Goal: Find specific page/section: Find specific page/section

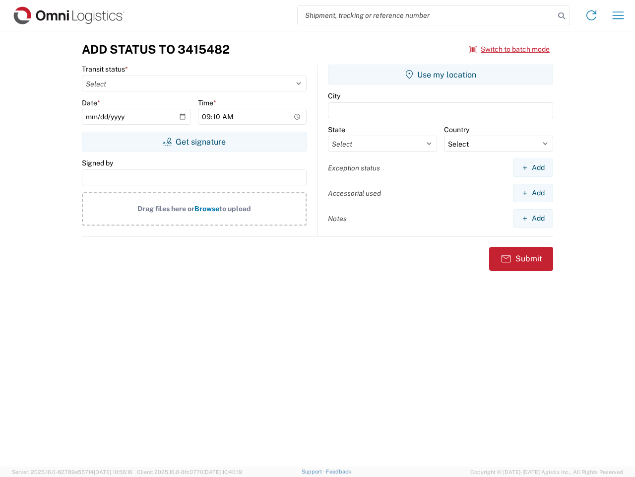
click at [426, 15] on input "search" at bounding box center [426, 15] width 257 height 19
click at [562, 16] on icon at bounding box center [562, 16] width 14 height 14
click at [592, 15] on icon at bounding box center [592, 15] width 16 height 16
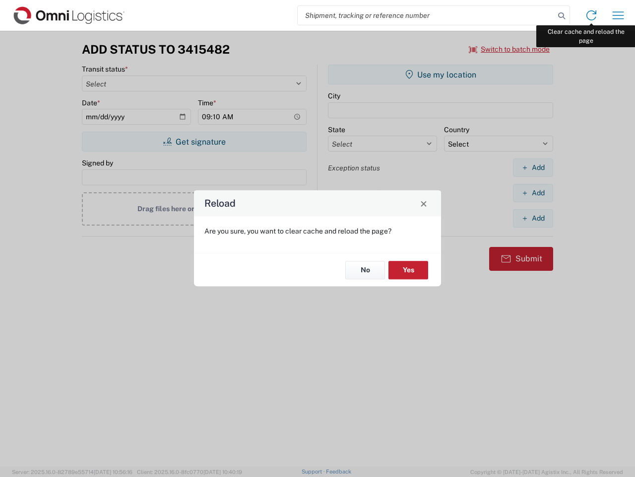
click at [619, 15] on div "Reload Are you sure, you want to clear cache and reload the page? No Yes" at bounding box center [317, 238] width 635 height 477
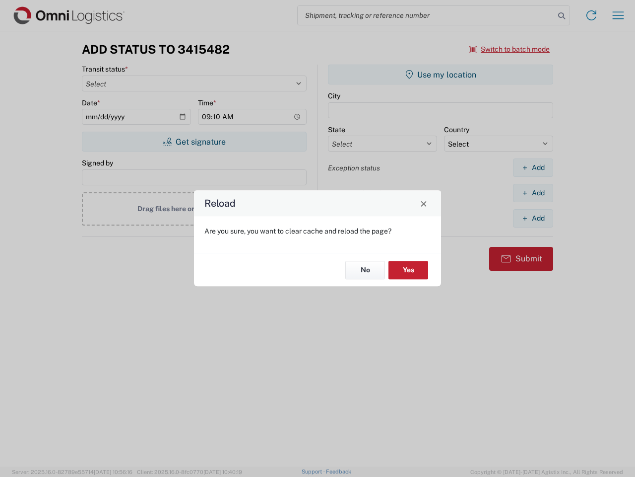
click at [510, 49] on div "Reload Are you sure, you want to clear cache and reload the page? No Yes" at bounding box center [317, 238] width 635 height 477
click at [194, 141] on div "Reload Are you sure, you want to clear cache and reload the page? No Yes" at bounding box center [317, 238] width 635 height 477
click at [441, 74] on div "Reload Are you sure, you want to clear cache and reload the page? No Yes" at bounding box center [317, 238] width 635 height 477
click at [533, 167] on div "Reload Are you sure, you want to clear cache and reload the page? No Yes" at bounding box center [317, 238] width 635 height 477
click at [533, 193] on div "Reload Are you sure, you want to clear cache and reload the page? No Yes" at bounding box center [317, 238] width 635 height 477
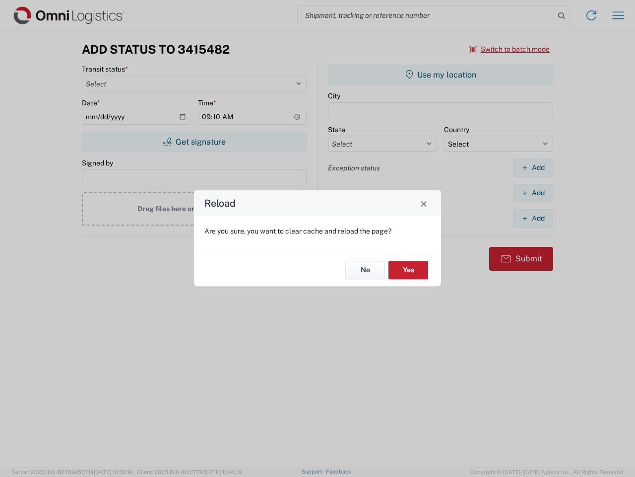
click at [533, 218] on div "Reload Are you sure, you want to clear cache and reload the page? No Yes" at bounding box center [317, 238] width 635 height 477
